Goal: Task Accomplishment & Management: Check status

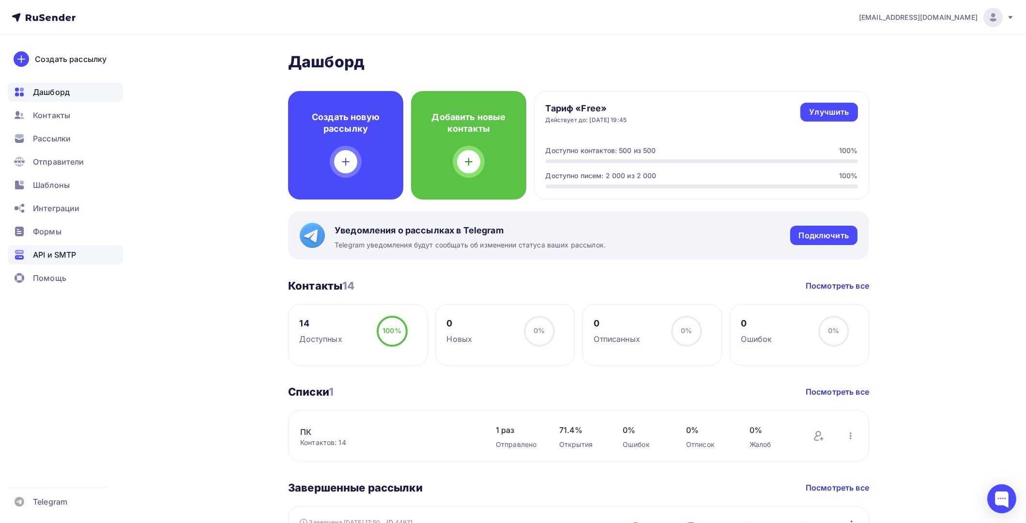
click at [49, 256] on span "API и SMTP" at bounding box center [54, 255] width 43 height 12
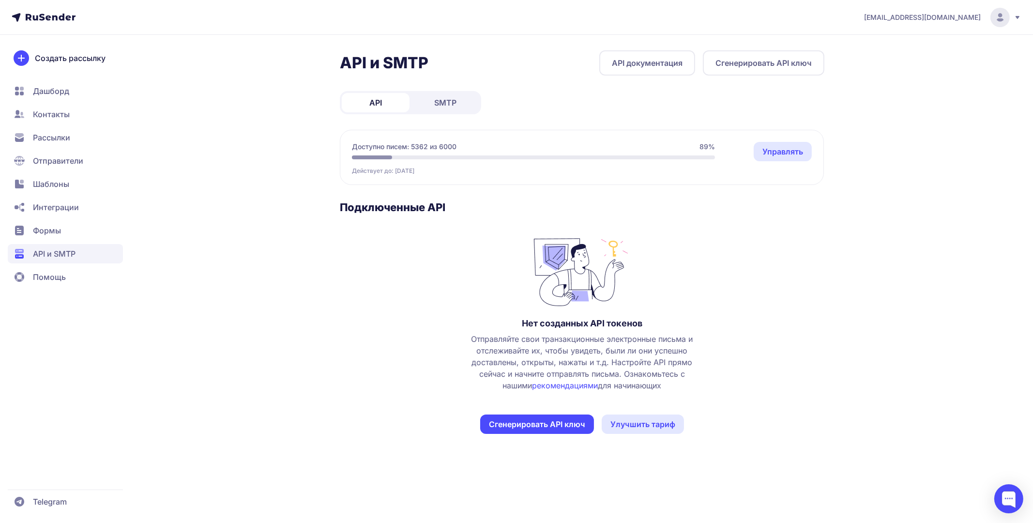
click at [436, 109] on link "SMTP" at bounding box center [446, 102] width 68 height 19
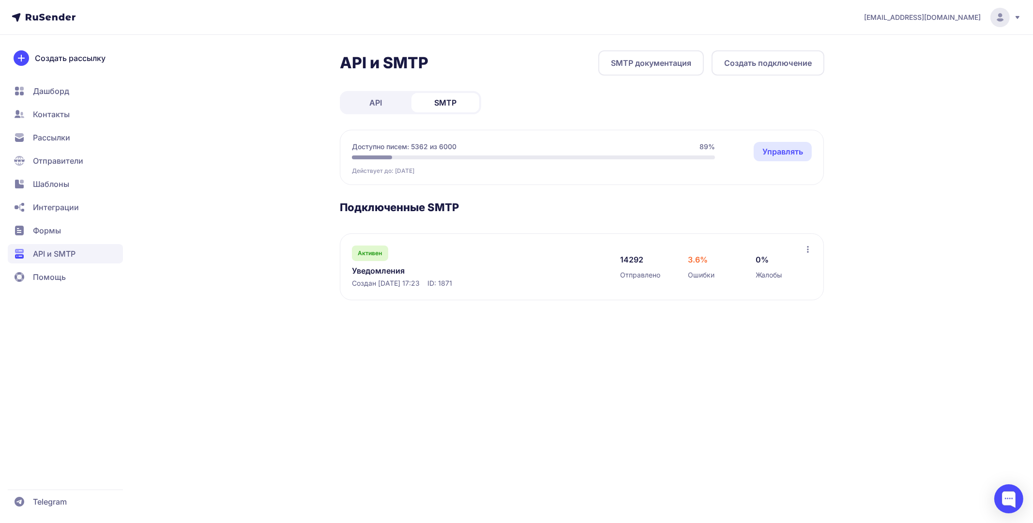
click at [373, 265] on link "Уведомления" at bounding box center [451, 271] width 199 height 12
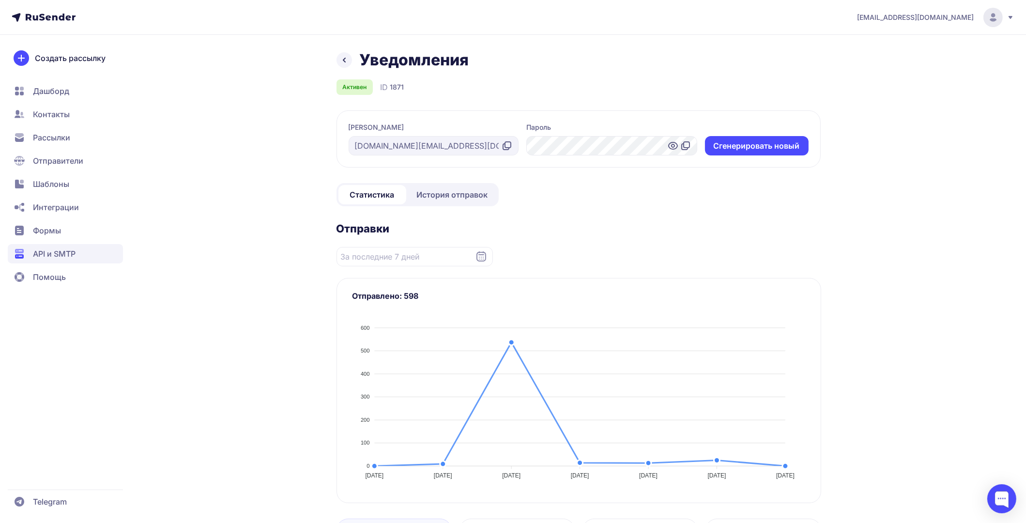
click at [461, 193] on span "История отправок" at bounding box center [452, 195] width 71 height 12
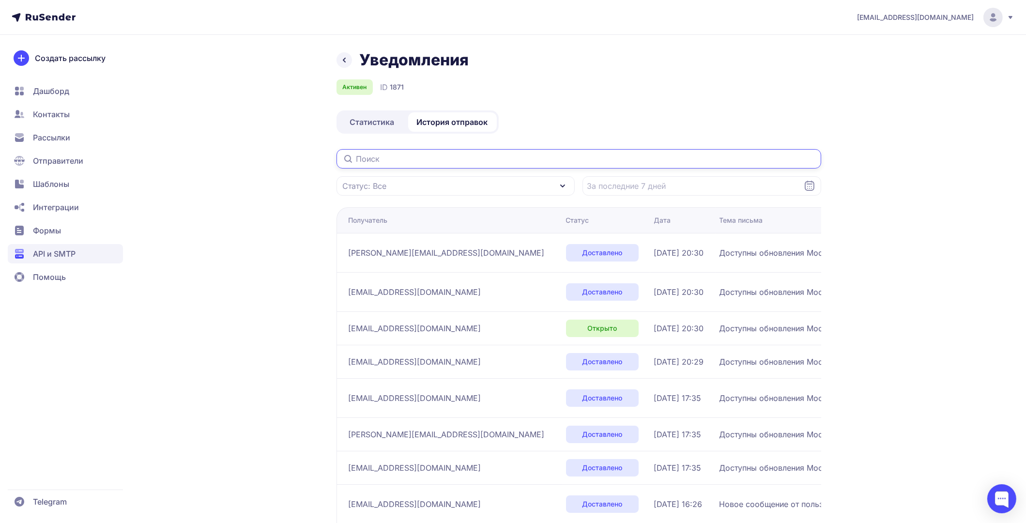
click at [407, 159] on input "text" at bounding box center [579, 158] width 485 height 19
paste input "frokgda@gmail.com"
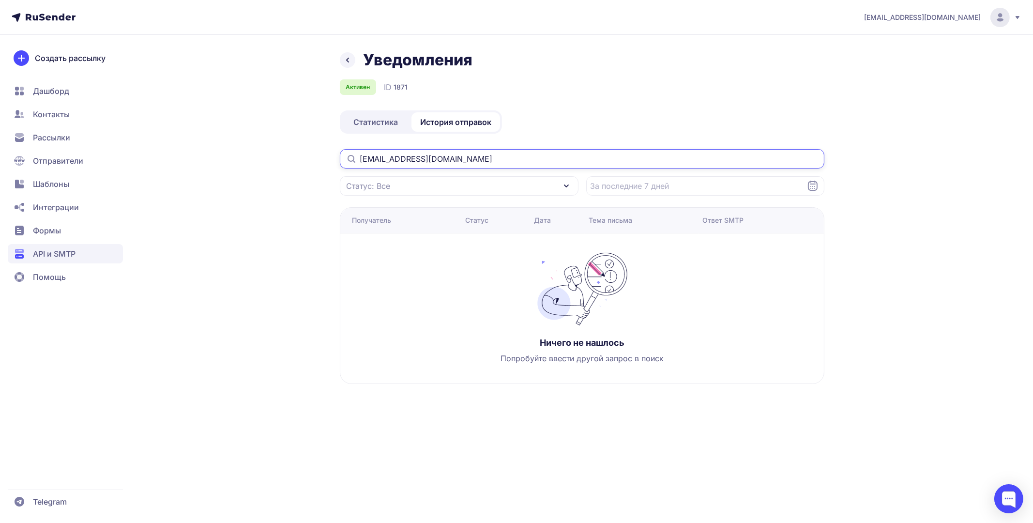
drag, startPoint x: 461, startPoint y: 160, endPoint x: 235, endPoint y: 159, distance: 226.6
click at [235, 159] on div "Уведомления Активен ID 1871 Статистика История отправок frokgda@gmail.com Стату…" at bounding box center [516, 228] width 697 height 357
paste input "sasakot17030"
drag, startPoint x: 479, startPoint y: 161, endPoint x: 224, endPoint y: 158, distance: 254.7
click at [224, 158] on div "Уведомления Активен ID 1871 Статистика История отправок sasakot17030@gmail.com …" at bounding box center [516, 228] width 697 height 357
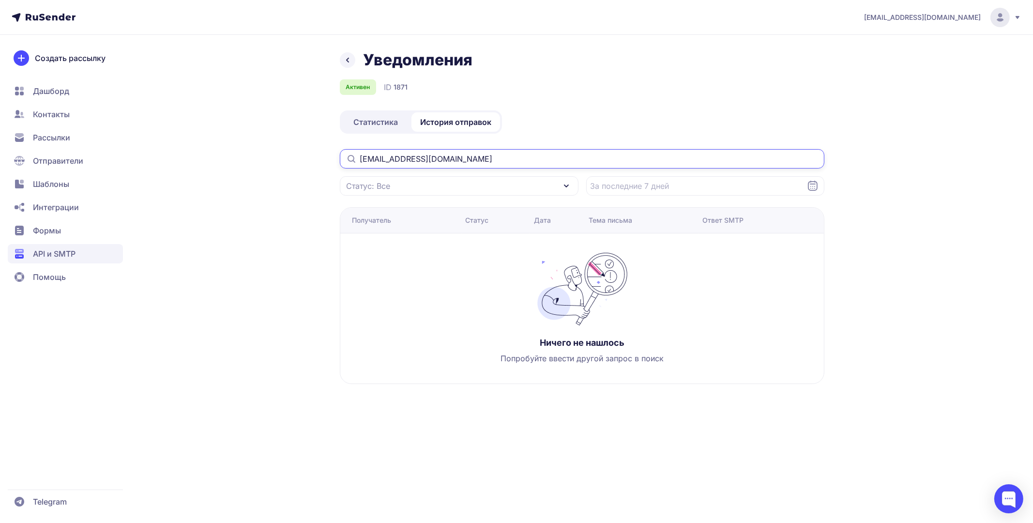
paste input "vitusy@inbox.ru"
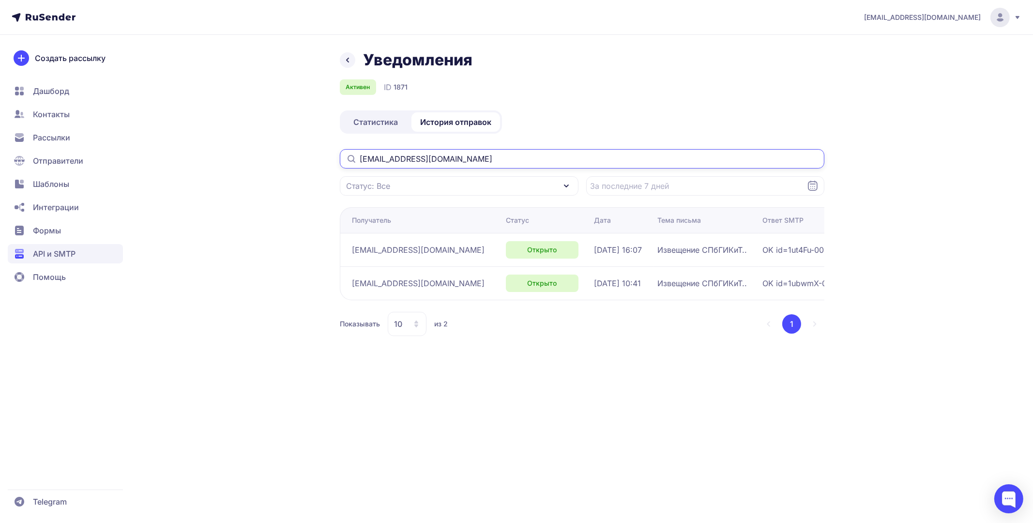
type input "vitusy@inbox.ru"
drag, startPoint x: 353, startPoint y: 249, endPoint x: 700, endPoint y: 256, distance: 347.2
click at [700, 256] on tr "vitusy@inbox.ru Открыто 01.09.2025, 16:07 Извещение СПбГИКиТ.. OK id=1ut4Fu-000…" at bounding box center [678, 249] width 676 height 33
copy tr "vitusy@inbox.ru Открыто 01.09.2025, 16:07 Извещение СПбГИКиТ.."
click at [285, 251] on div "Уведомления Активен ID 1871 Статистика История отправок vitusy@inbox.ru Статус:…" at bounding box center [516, 204] width 697 height 309
